Goal: Information Seeking & Learning: Compare options

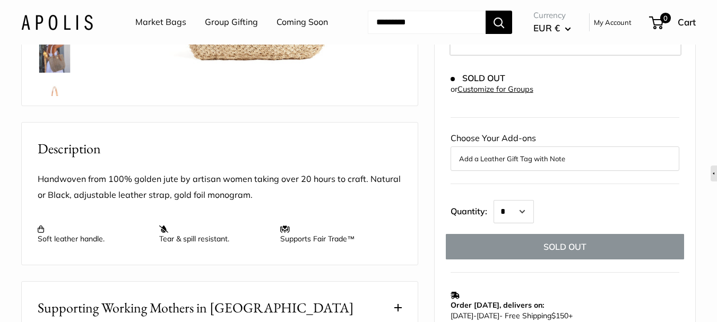
scroll to position [106, 0]
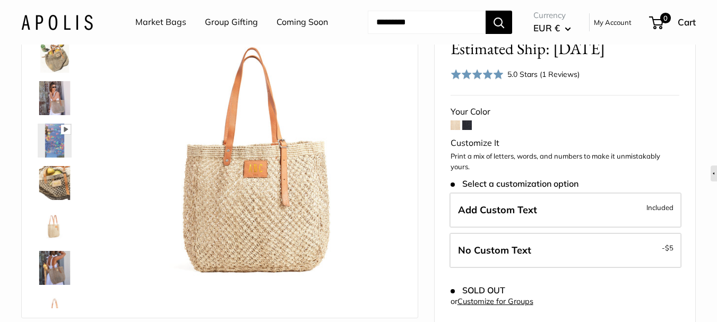
click at [469, 130] on span at bounding box center [467, 125] width 10 height 10
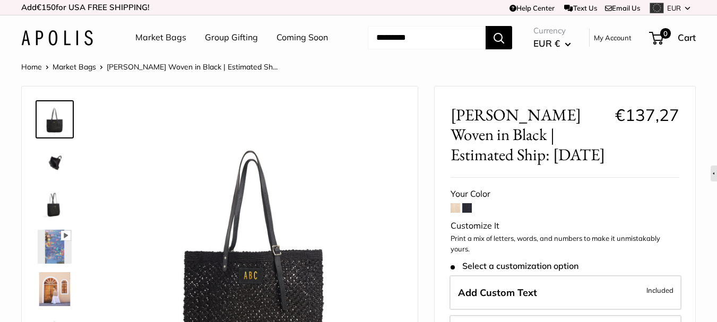
click at [456, 213] on span at bounding box center [456, 208] width 10 height 10
